Goal: Transaction & Acquisition: Purchase product/service

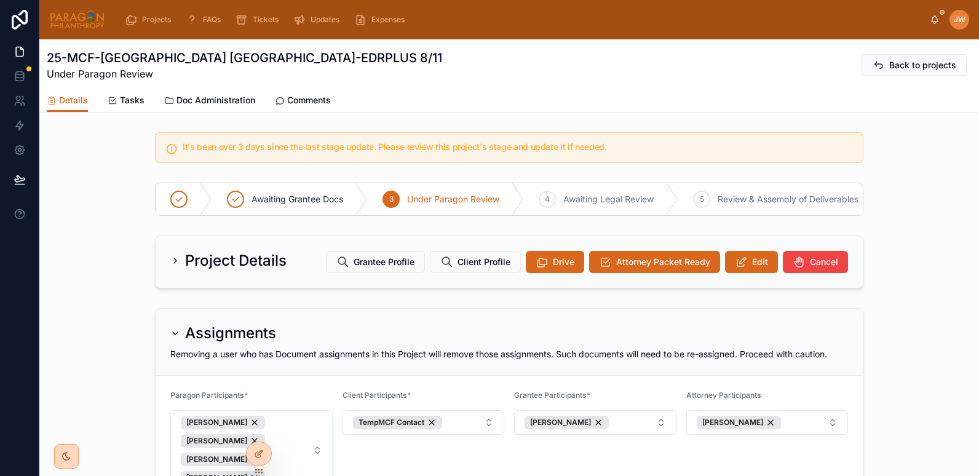
drag, startPoint x: 0, startPoint y: 0, endPoint x: 933, endPoint y: 26, distance: 933.4
click at [933, 26] on div "JW Jessica Watkins" at bounding box center [949, 20] width 39 height 20
click at [932, 23] on icon at bounding box center [935, 20] width 10 height 10
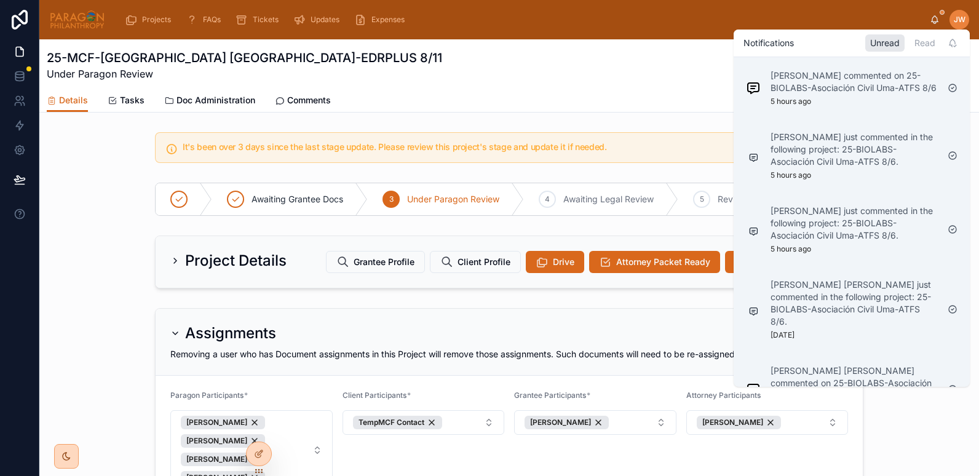
click at [527, 105] on div "Details Tasks Doc Administration Comments" at bounding box center [509, 100] width 925 height 23
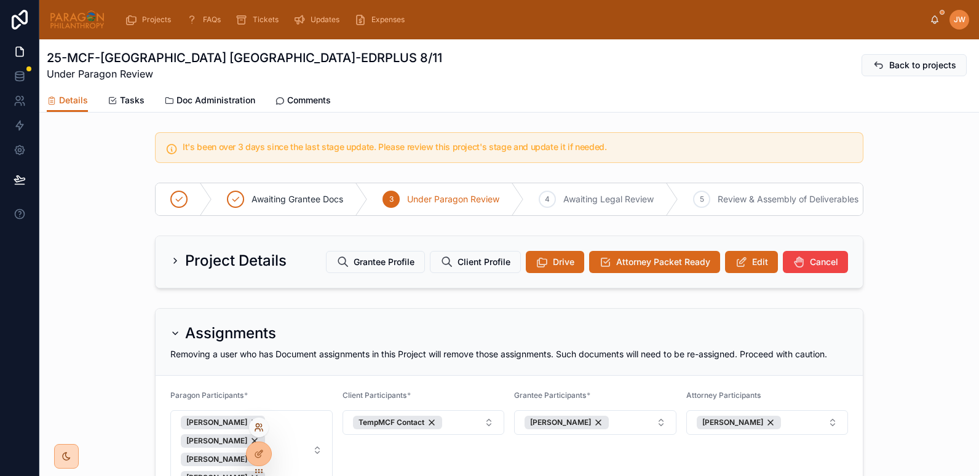
click at [258, 428] on icon at bounding box center [259, 428] width 10 height 10
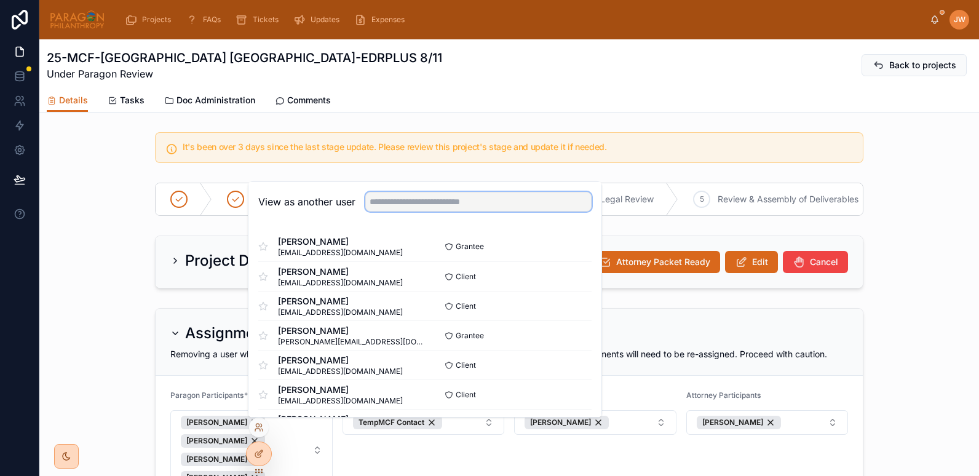
click at [389, 204] on input "text" at bounding box center [478, 202] width 226 height 20
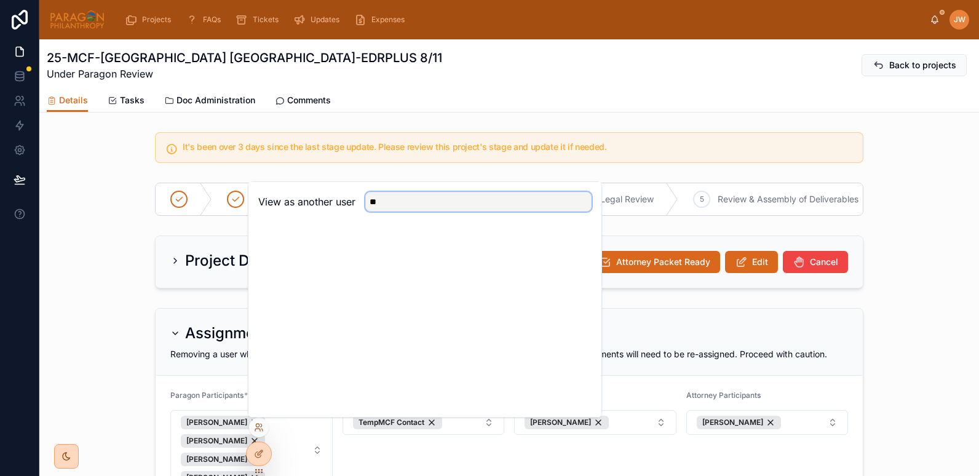
type input "*"
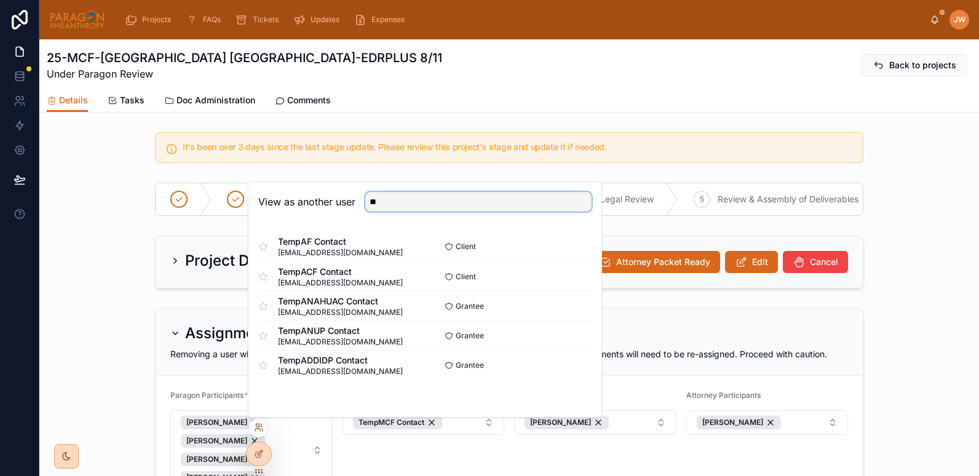
type input "*"
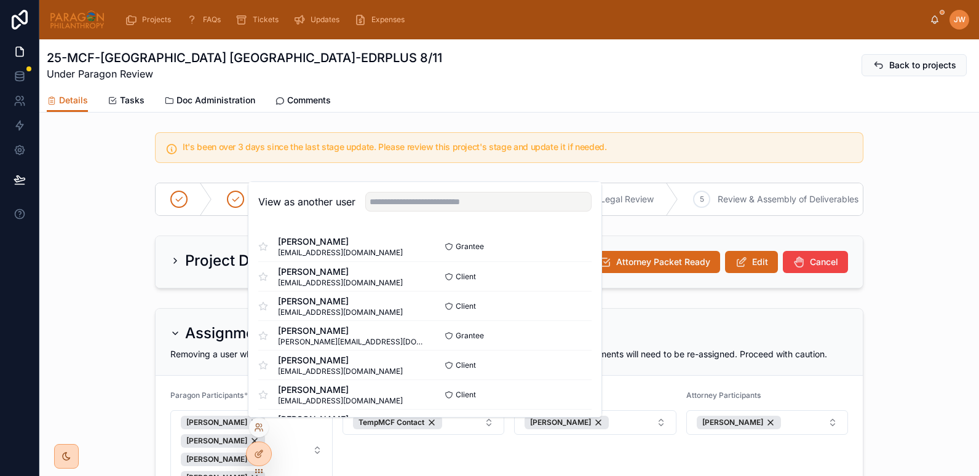
click at [438, 76] on div "25-MCF-Lincoln College Oxford-EDRPLUS 8/11 Under Paragon Review Back to projects" at bounding box center [509, 65] width 925 height 32
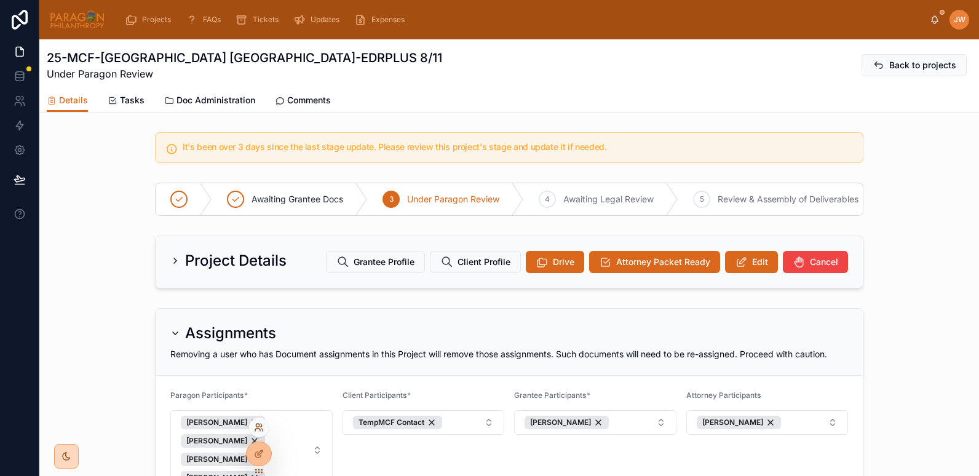
click at [258, 424] on icon at bounding box center [259, 428] width 10 height 10
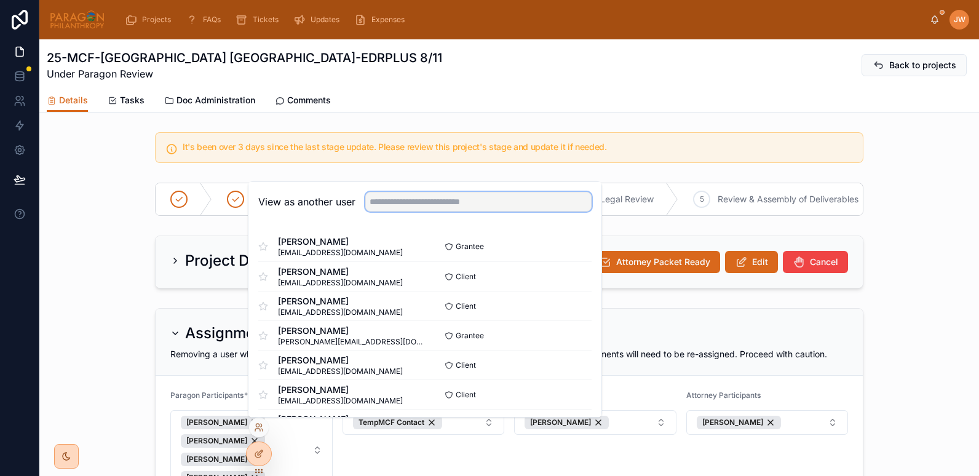
click at [380, 201] on input "text" at bounding box center [478, 202] width 226 height 20
type input "****"
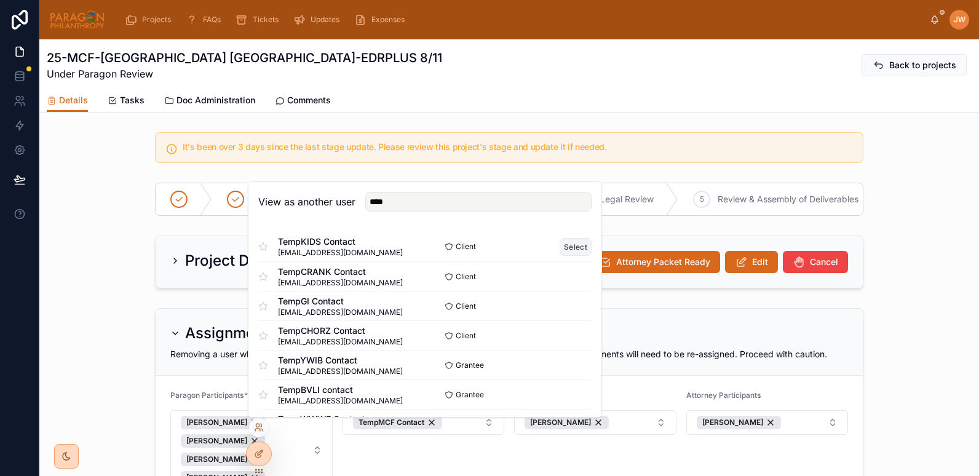
click at [569, 245] on button "Select" at bounding box center [576, 247] width 32 height 18
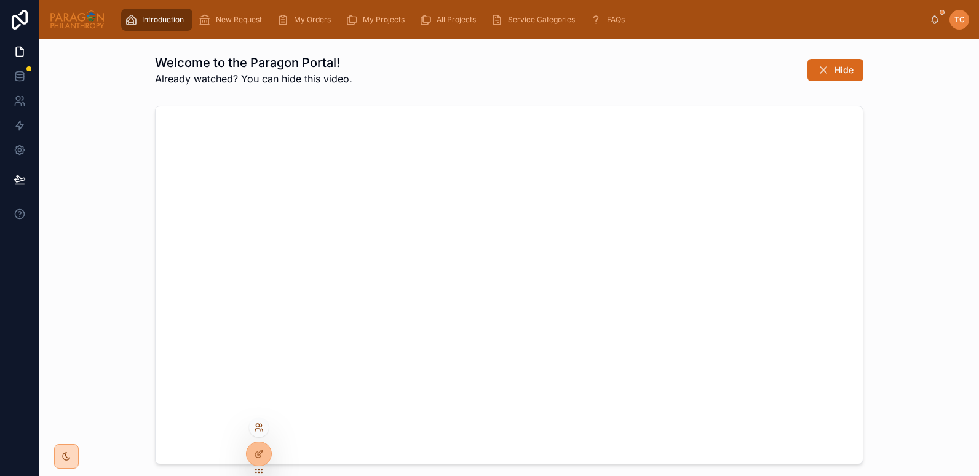
click at [257, 429] on icon at bounding box center [257, 430] width 5 height 2
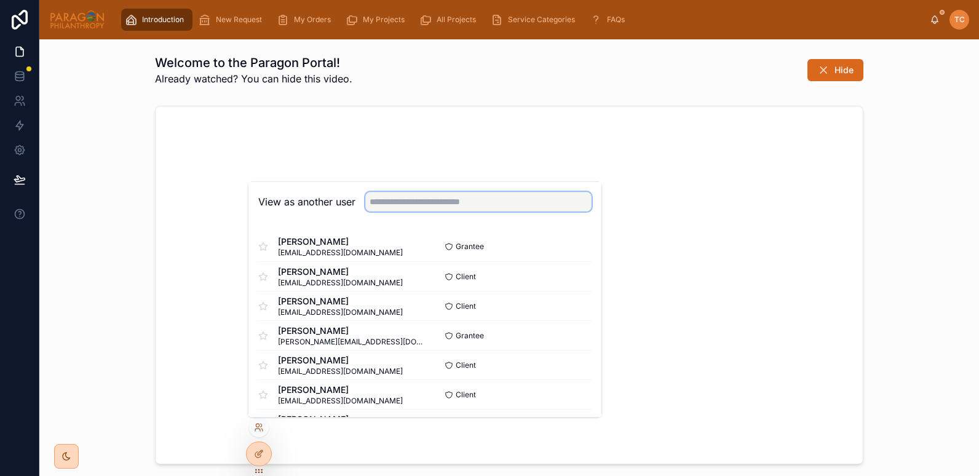
click at [439, 208] on input "text" at bounding box center [478, 202] width 226 height 20
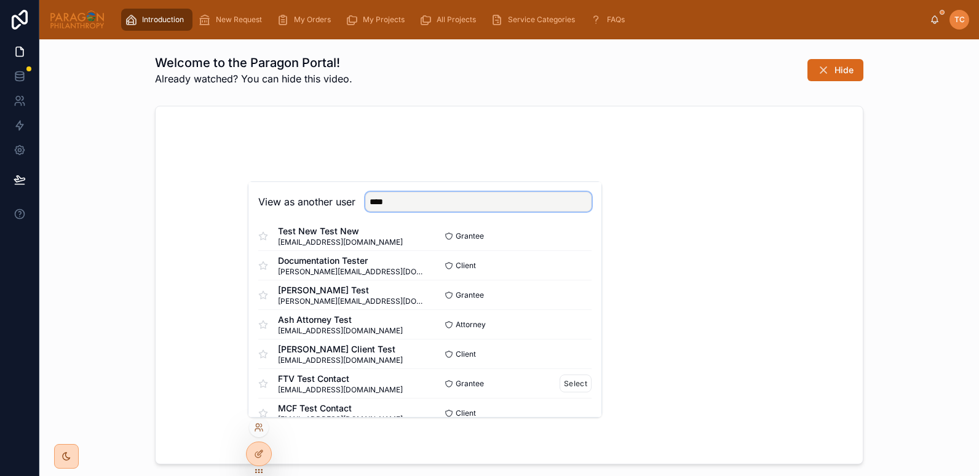
scroll to position [41, 0]
type input "****"
click at [560, 356] on button "Select" at bounding box center [576, 353] width 32 height 18
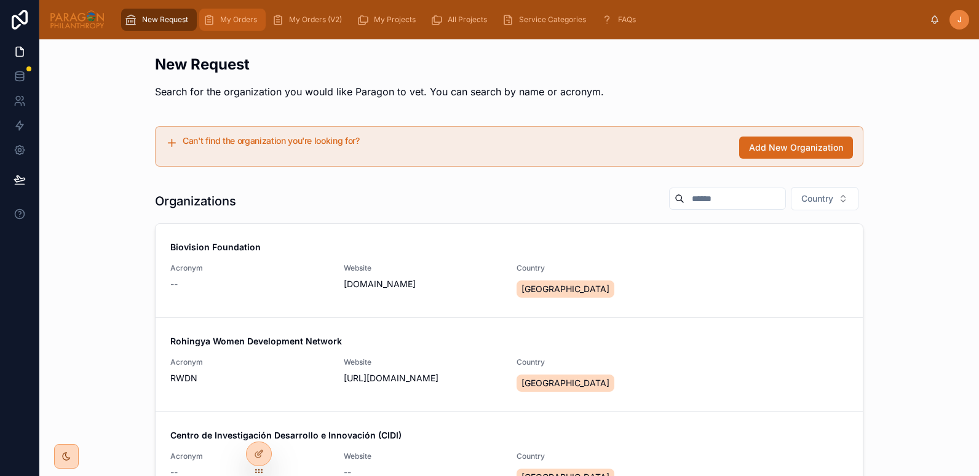
click at [241, 23] on span "My Orders" at bounding box center [238, 20] width 37 height 10
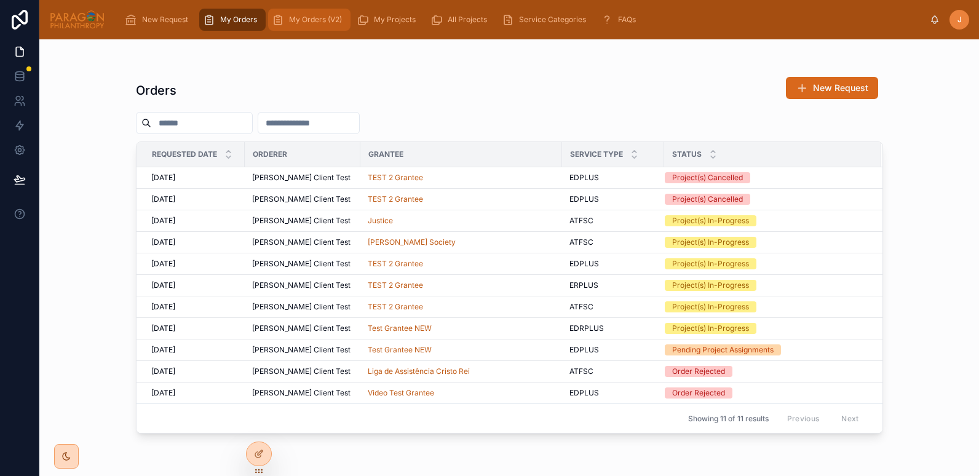
click at [297, 22] on span "My Orders (V2)" at bounding box center [315, 20] width 53 height 10
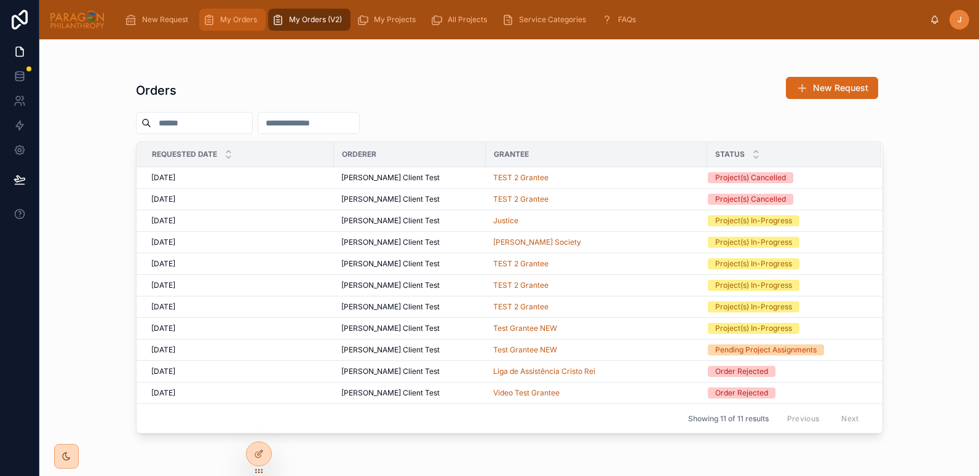
click at [229, 24] on span "My Orders" at bounding box center [238, 20] width 37 height 10
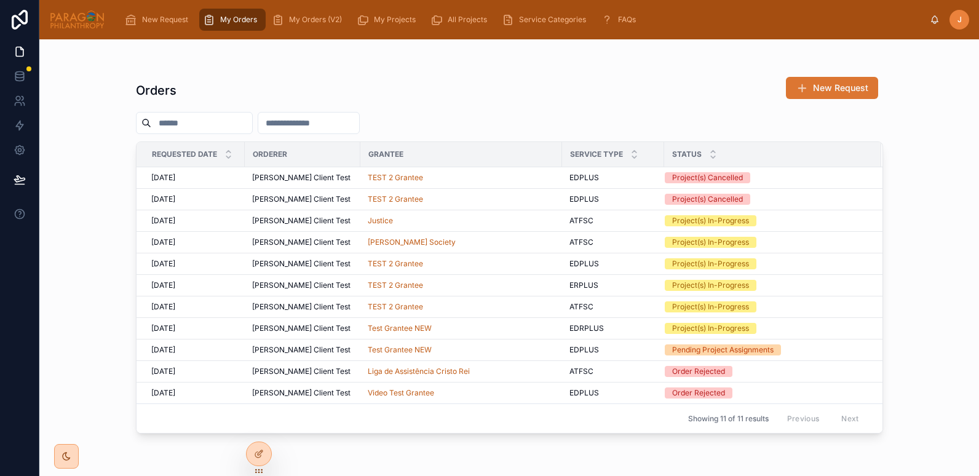
click at [822, 91] on span "New Request" at bounding box center [840, 88] width 55 height 12
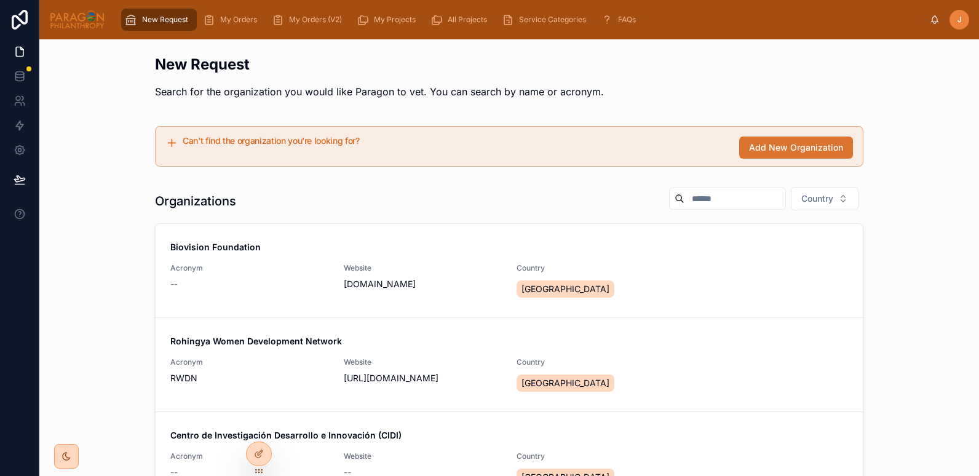
click at [771, 143] on span "Add New Organization" at bounding box center [796, 147] width 94 height 12
click at [696, 202] on input "text" at bounding box center [735, 198] width 101 height 17
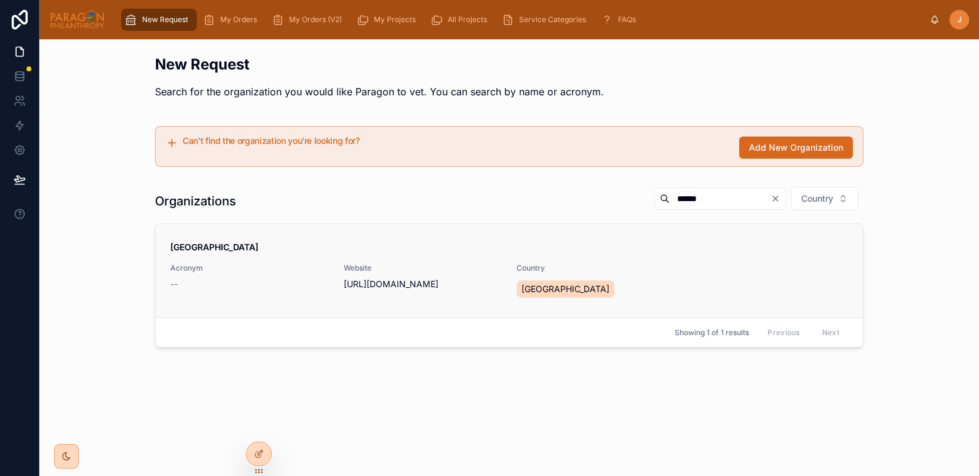
type input "******"
click at [392, 288] on span "https://pottersvilleschool.com.ng/" at bounding box center [423, 284] width 159 height 12
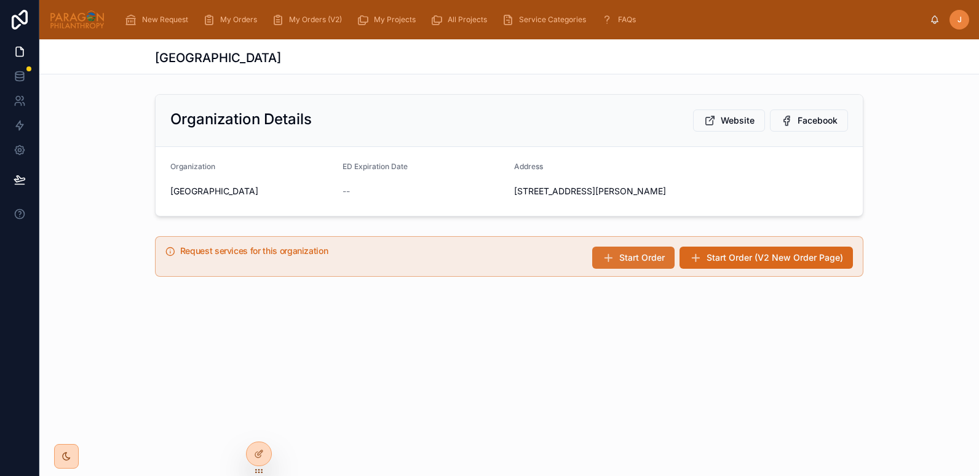
click at [646, 255] on span "Start Order" at bounding box center [642, 258] width 46 height 12
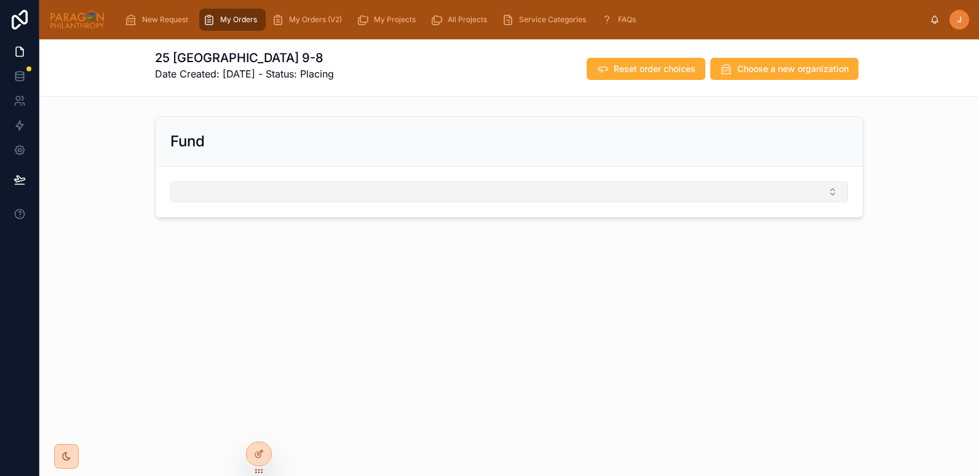
click at [305, 188] on button "Select Button" at bounding box center [509, 191] width 678 height 21
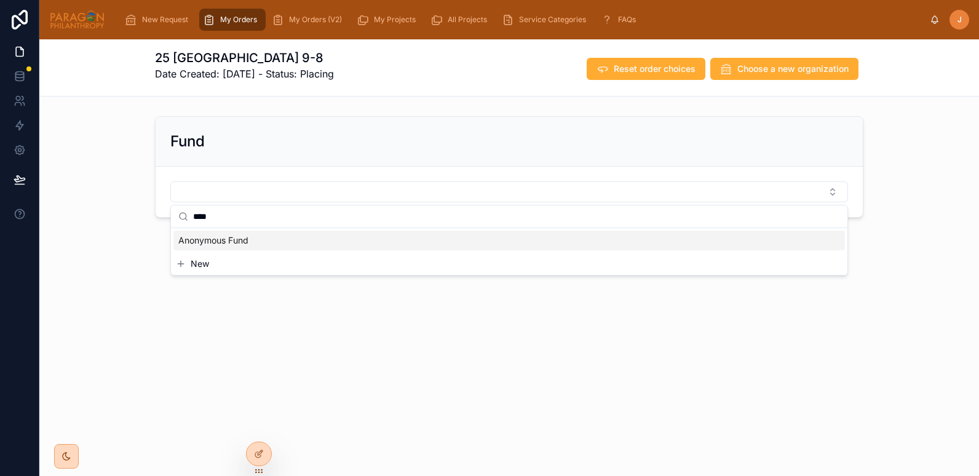
type input "****"
click at [215, 250] on div "Anonymous Fund" at bounding box center [509, 240] width 677 height 25
click at [194, 246] on span "Anonymous Fund" at bounding box center [213, 240] width 70 height 12
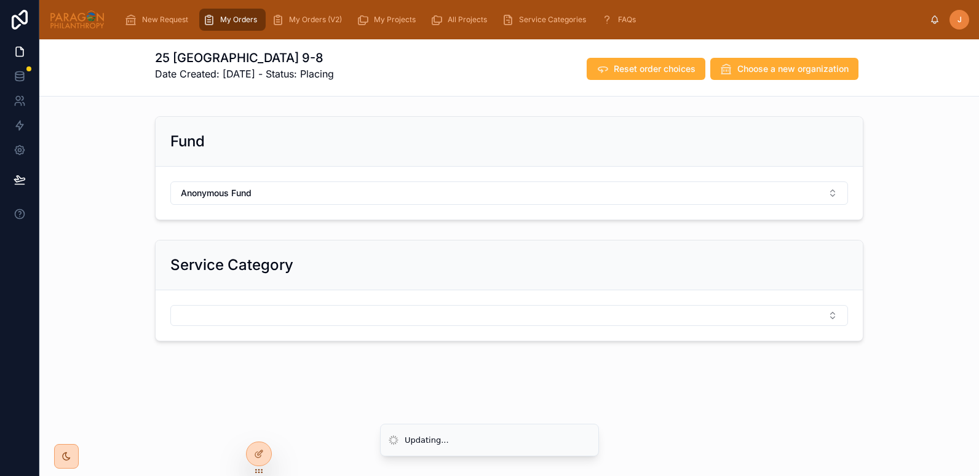
click at [135, 220] on div "Fund Anonymous Fund" at bounding box center [509, 168] width 940 height 114
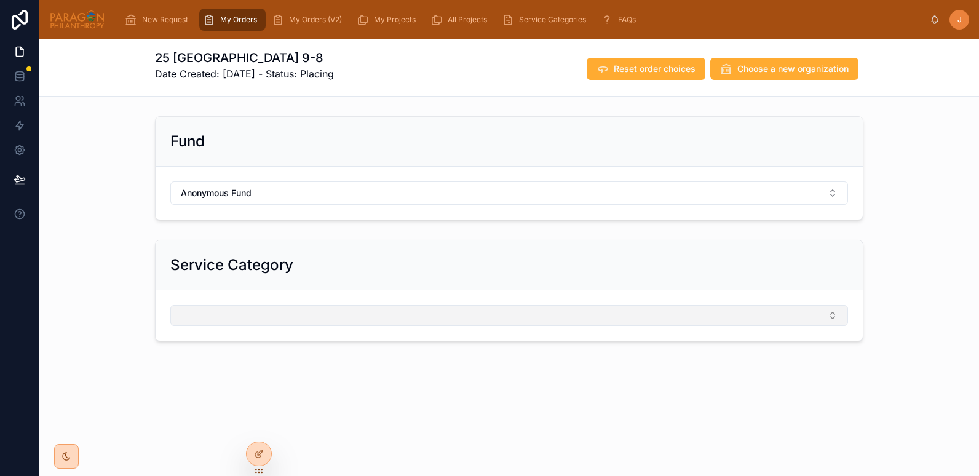
click at [221, 307] on button "Select Button" at bounding box center [509, 315] width 678 height 21
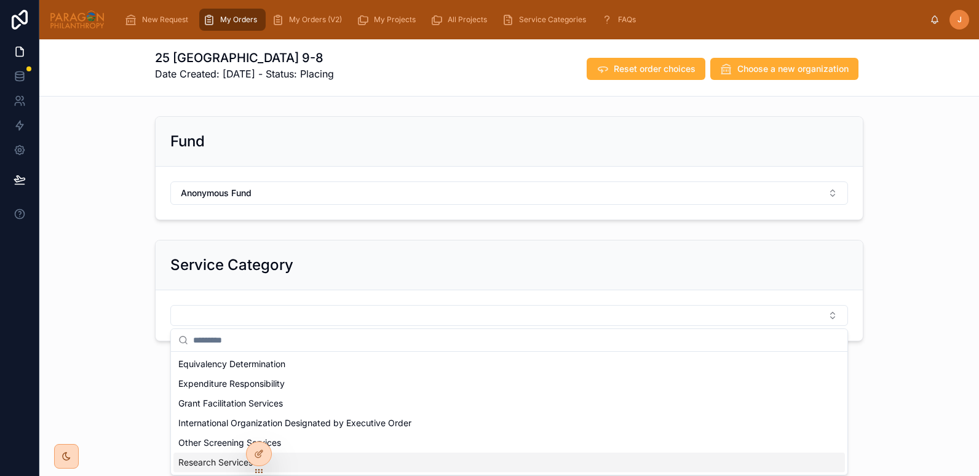
click at [204, 462] on span "Research Services" at bounding box center [215, 462] width 74 height 12
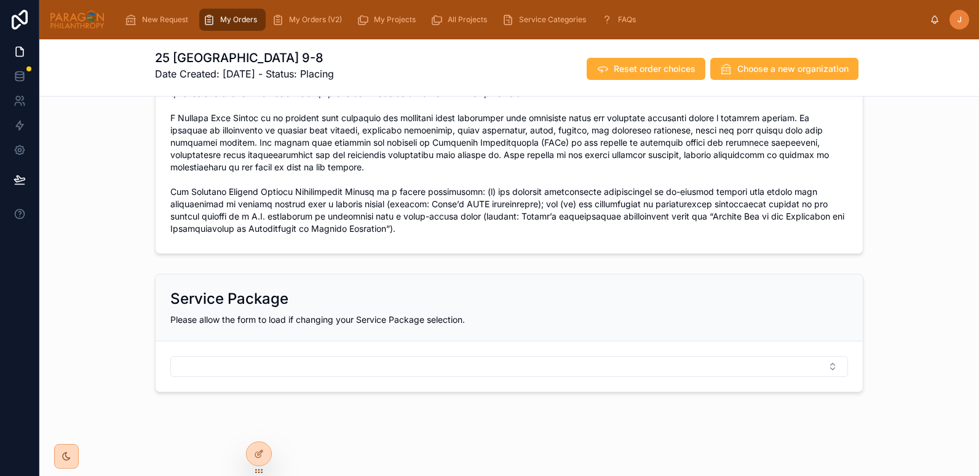
scroll to position [296, 0]
click at [234, 360] on button "Select Button" at bounding box center [509, 366] width 678 height 21
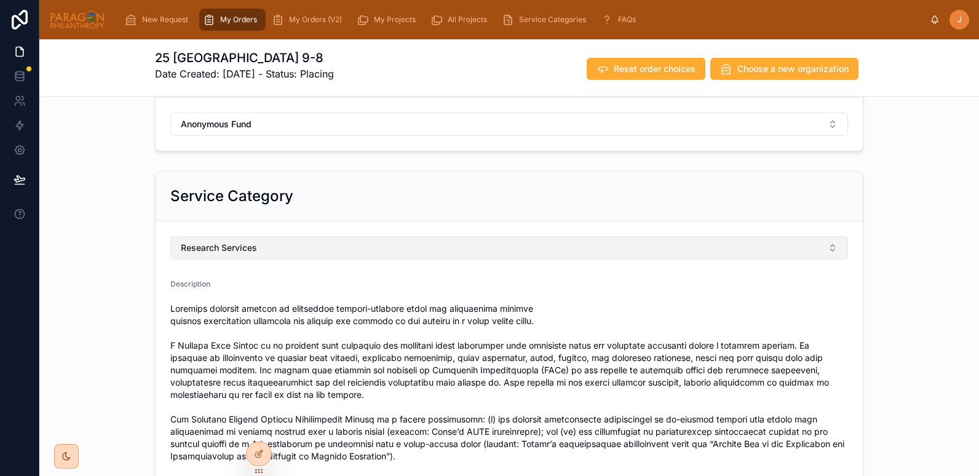
scroll to position [68, 0]
click at [225, 245] on span "Research Services" at bounding box center [219, 249] width 76 height 12
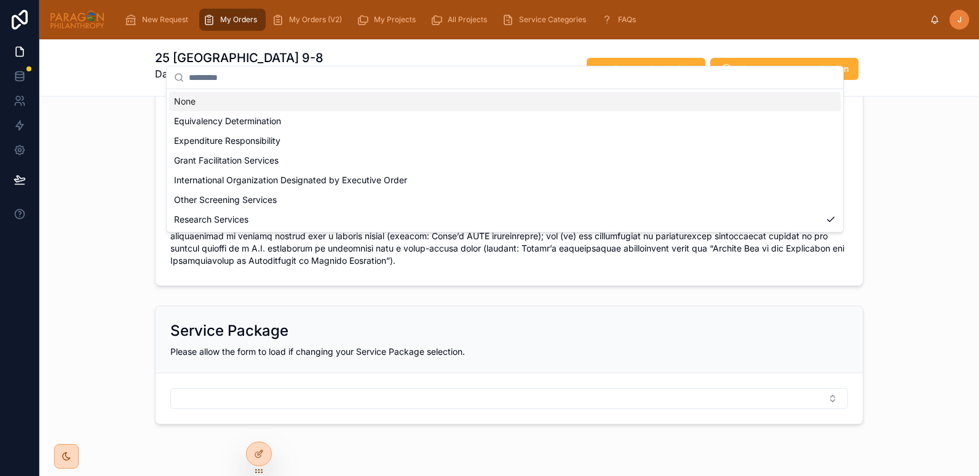
scroll to position [265, 0]
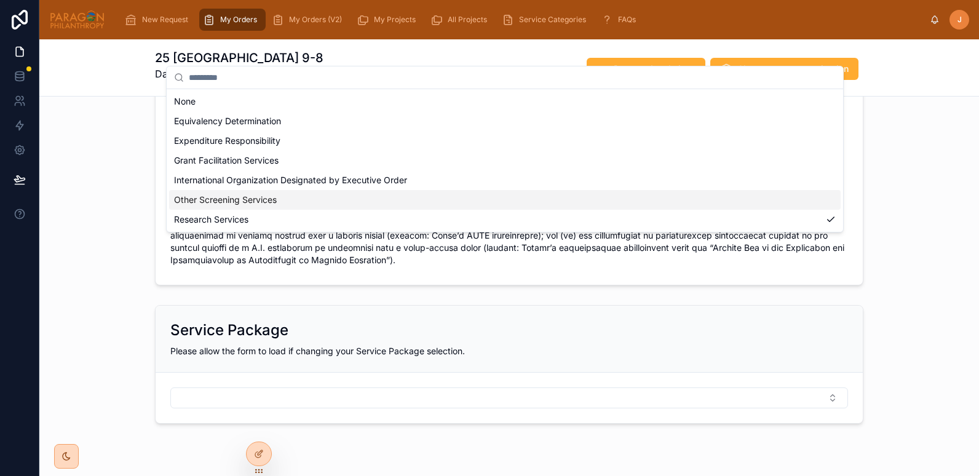
click at [204, 197] on span "Other Screening Services" at bounding box center [225, 200] width 103 height 12
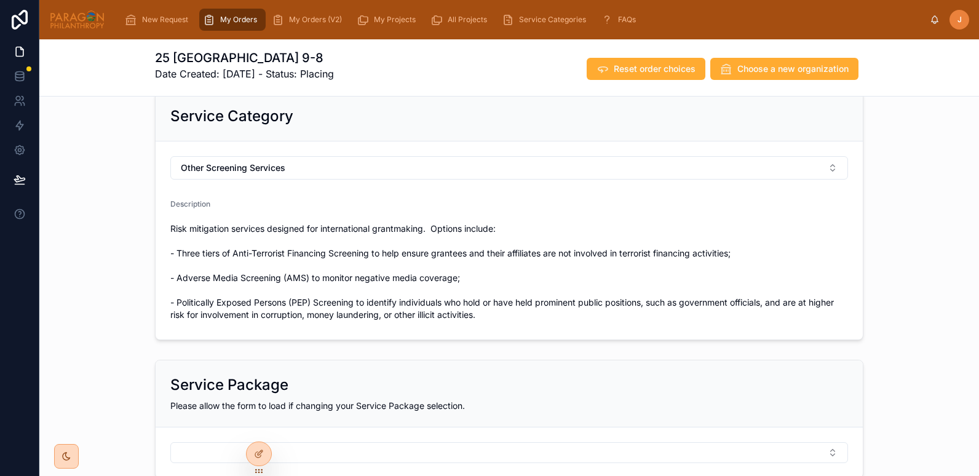
scroll to position [235, 0]
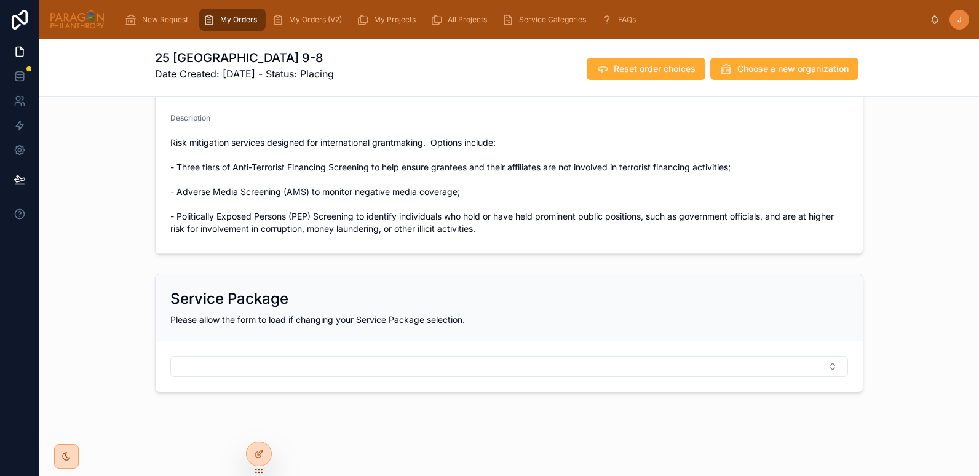
click at [209, 350] on form at bounding box center [509, 366] width 707 height 50
click at [210, 362] on button "Select Button" at bounding box center [509, 366] width 678 height 21
click at [121, 223] on div "Service Category Other Screening Services Description Risk mitigation services …" at bounding box center [509, 129] width 940 height 259
click at [239, 359] on button "Select Button" at bounding box center [509, 366] width 678 height 21
